Goal: Task Accomplishment & Management: Manage account settings

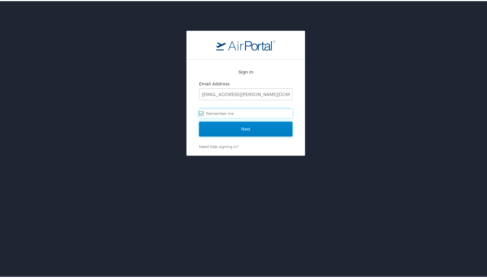
click at [206, 125] on input "Next" at bounding box center [245, 128] width 93 height 15
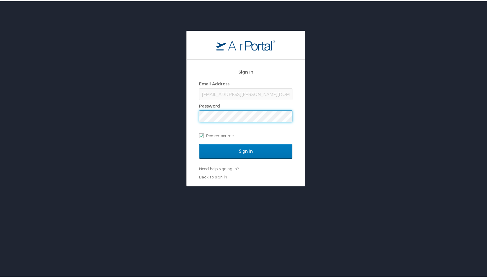
click at [199, 143] on input "Sign In" at bounding box center [245, 150] width 93 height 15
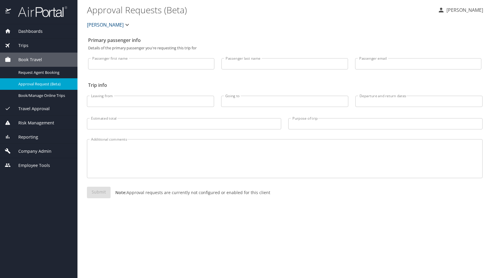
click at [40, 149] on span "Company Admin" at bounding box center [31, 151] width 40 height 6
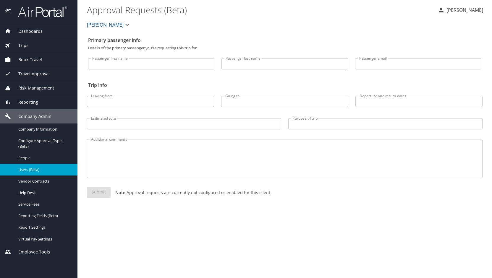
click at [38, 170] on span "Users (Beta)" at bounding box center [44, 170] width 52 height 6
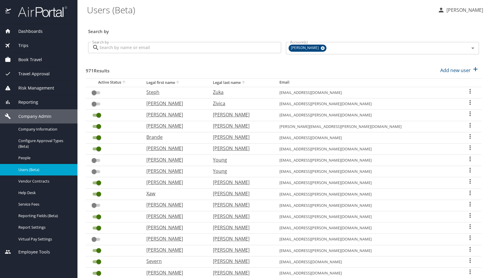
click at [158, 49] on input "Search by" at bounding box center [190, 47] width 182 height 11
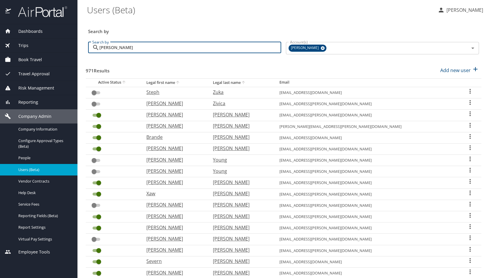
type input "stark"
checkbox input "true"
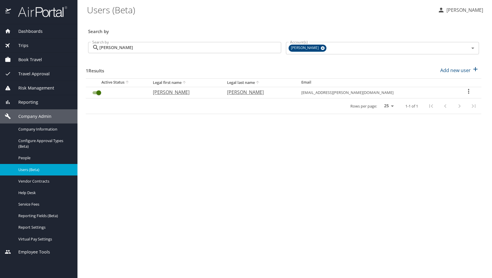
click at [183, 91] on p "Michael" at bounding box center [184, 92] width 62 height 7
select select "US"
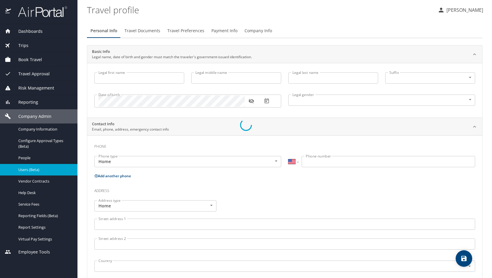
type input "Michael"
type input "James"
type input "Stark"
type input "Male"
select select "US"
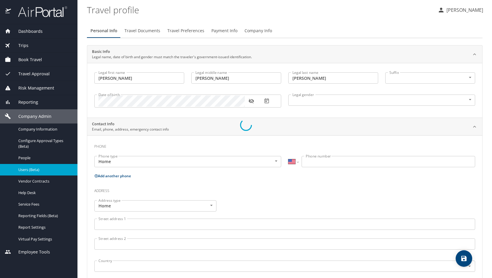
select select "NL"
select select "SC"
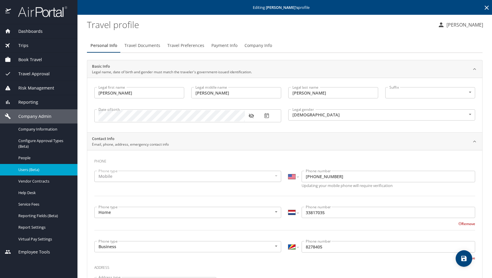
click at [177, 43] on span "Travel Preferences" at bounding box center [185, 45] width 37 height 7
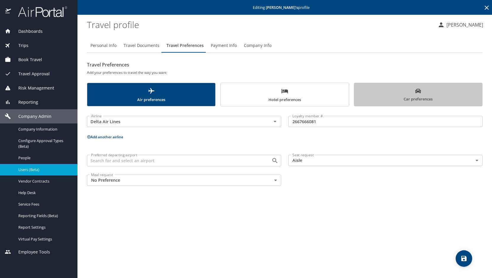
click at [389, 100] on span "Car preferences" at bounding box center [417, 95] width 121 height 14
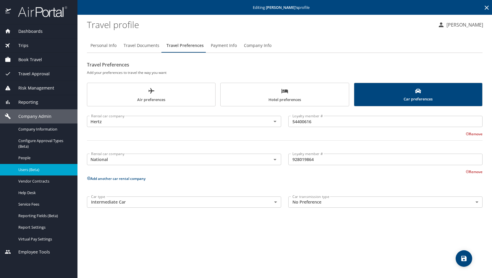
click at [140, 234] on div "Personal Info Travel Documents Travel Preferences Payment Info Company Info Tra…" at bounding box center [284, 156] width 395 height 244
